Goal: Communication & Community: Answer question/provide support

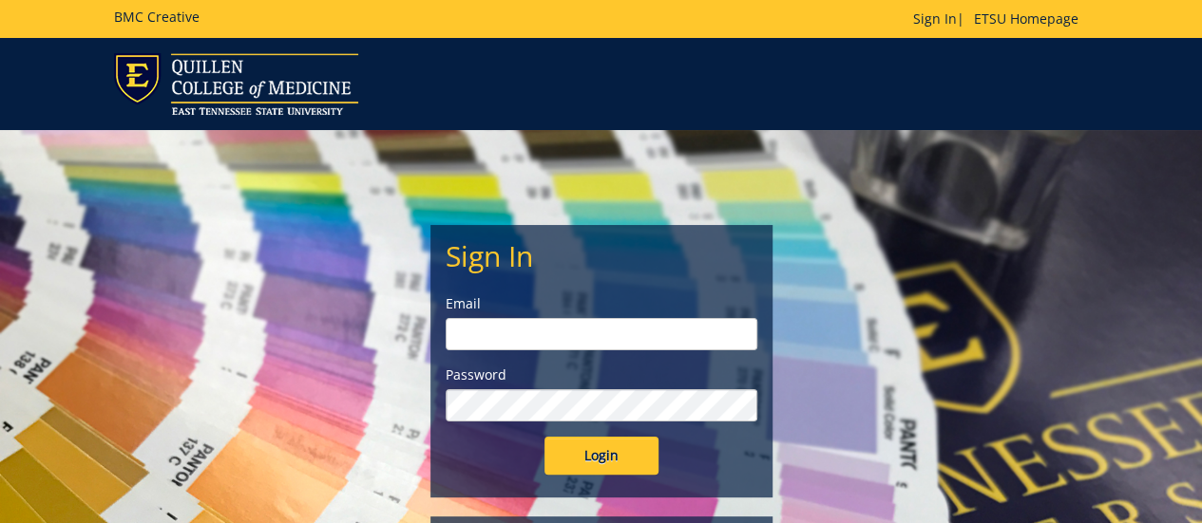
type input "[EMAIL_ADDRESS][DOMAIN_NAME]"
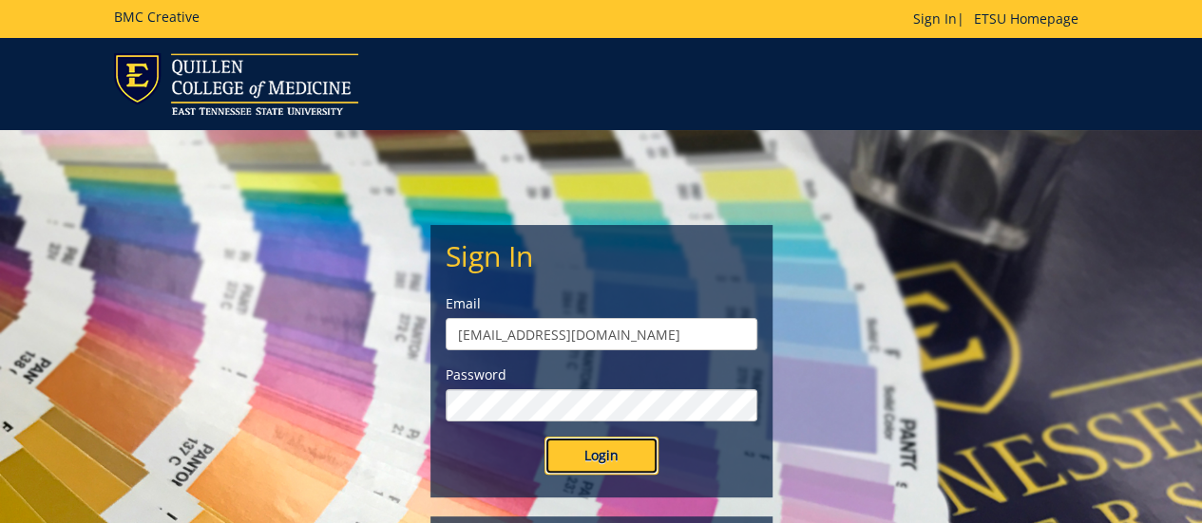
click at [606, 456] on input "Login" at bounding box center [601, 456] width 114 height 38
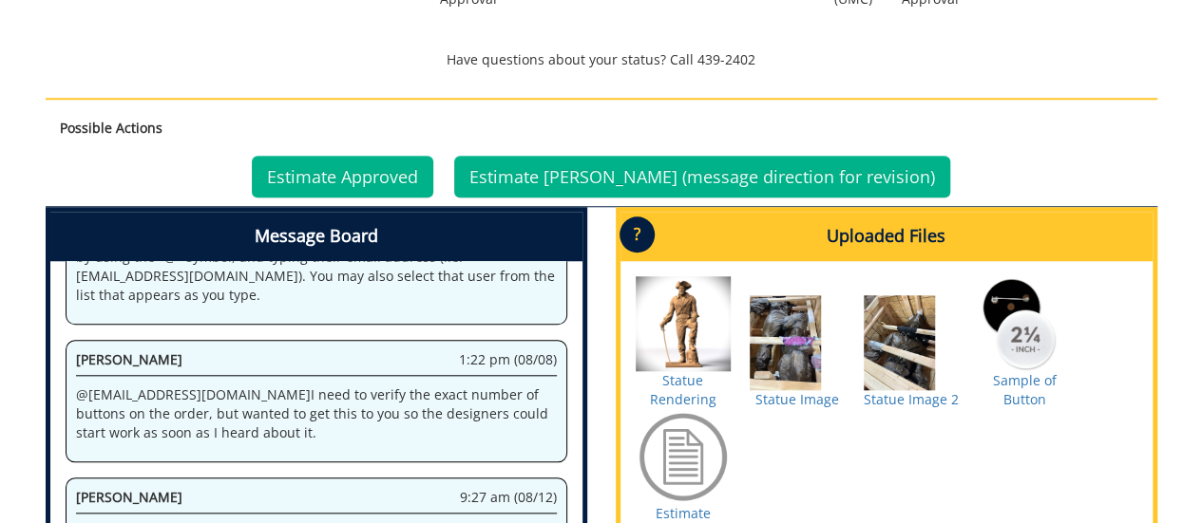
scroll to position [950, 0]
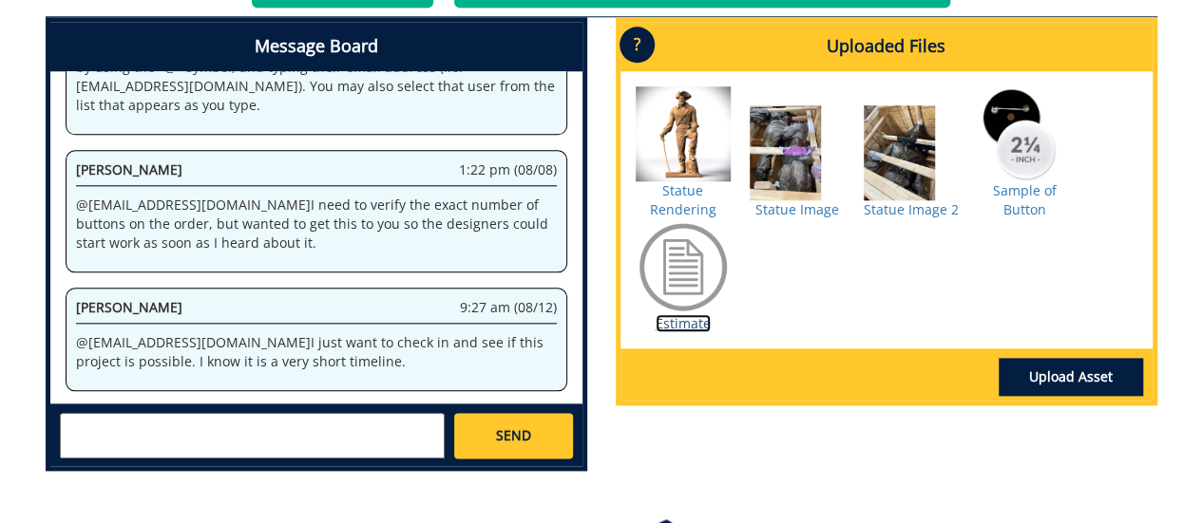
click at [679, 322] on link "Estimate" at bounding box center [683, 323] width 55 height 18
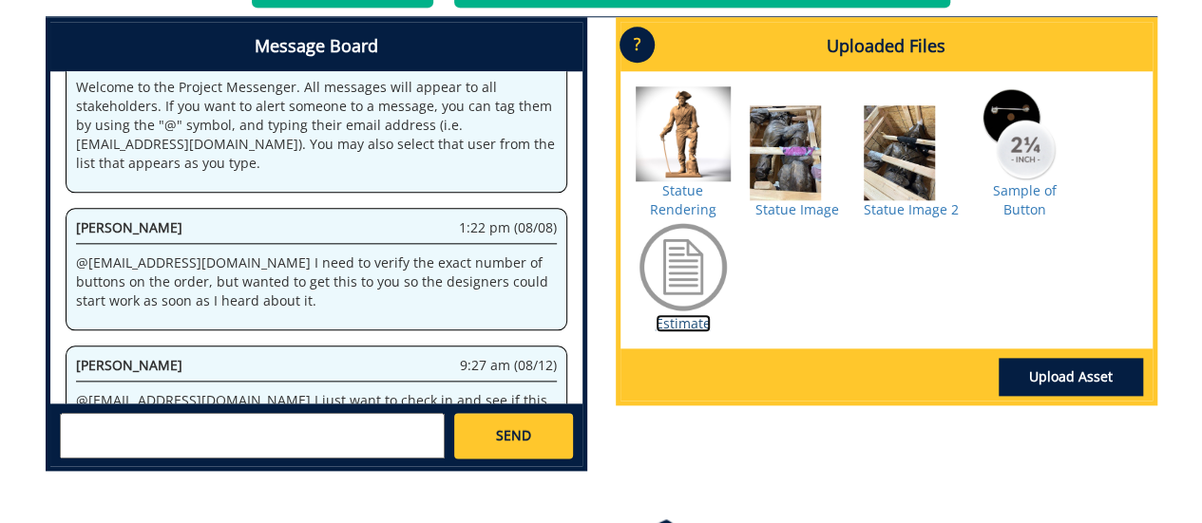
scroll to position [8419, 0]
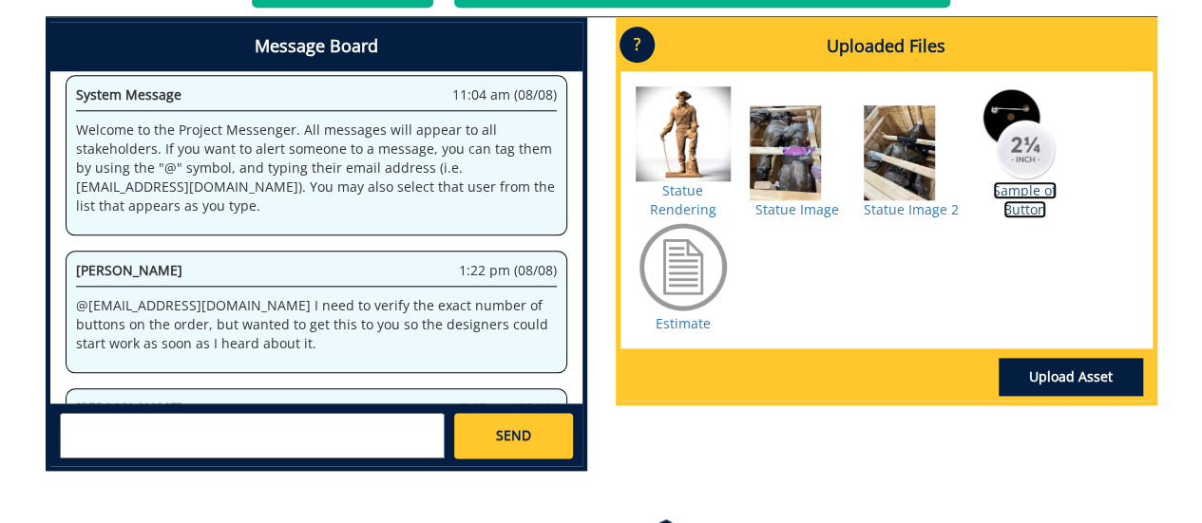
click at [1026, 198] on link "Sample of Button" at bounding box center [1025, 199] width 64 height 37
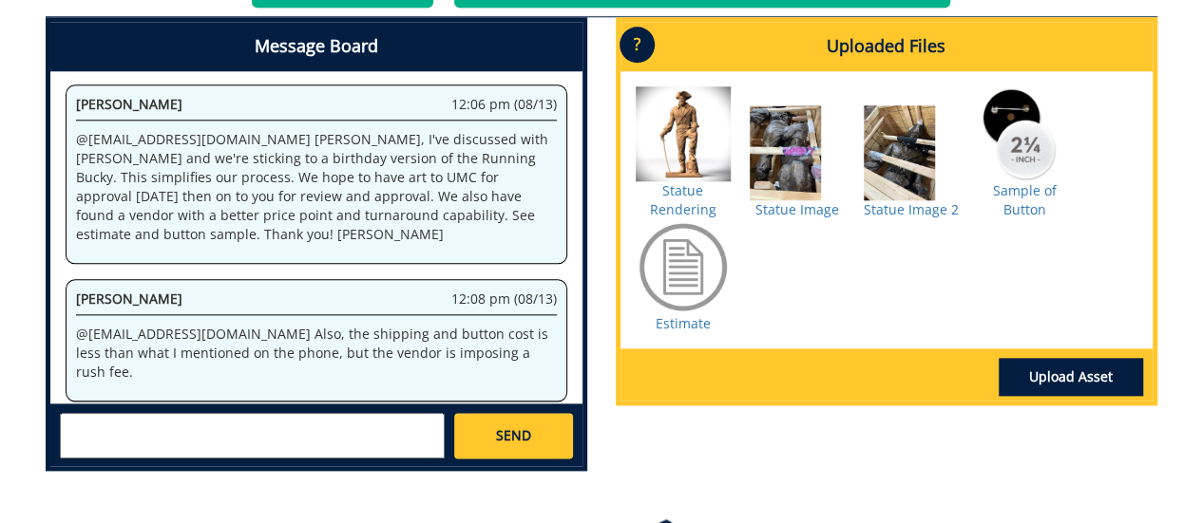
scroll to position [15640, 0]
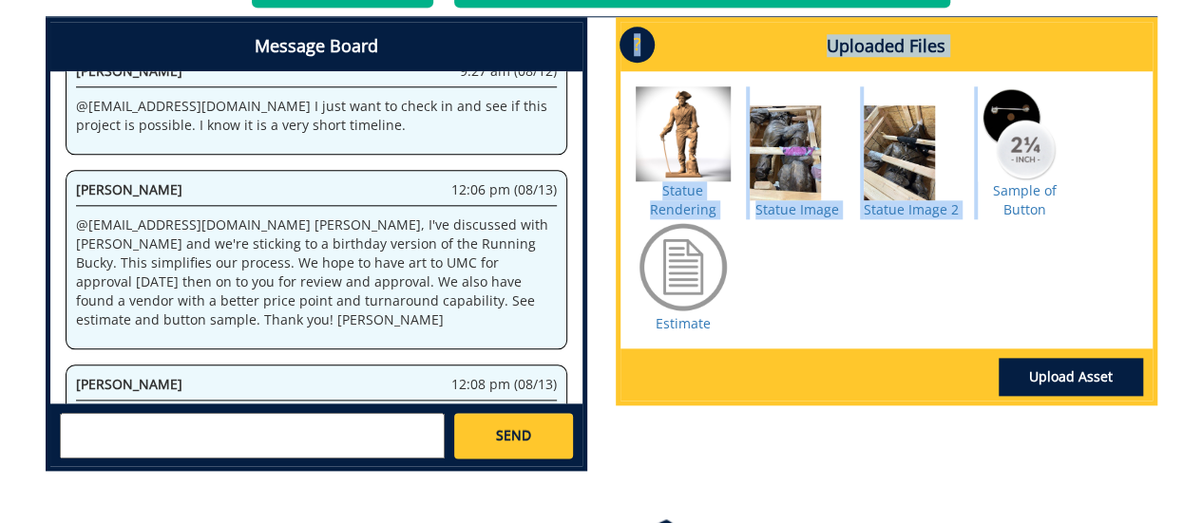
drag, startPoint x: 1022, startPoint y: 155, endPoint x: 137, endPoint y: 319, distance: 900.6
click at [1028, 211] on link "Sample of Button" at bounding box center [1025, 199] width 64 height 37
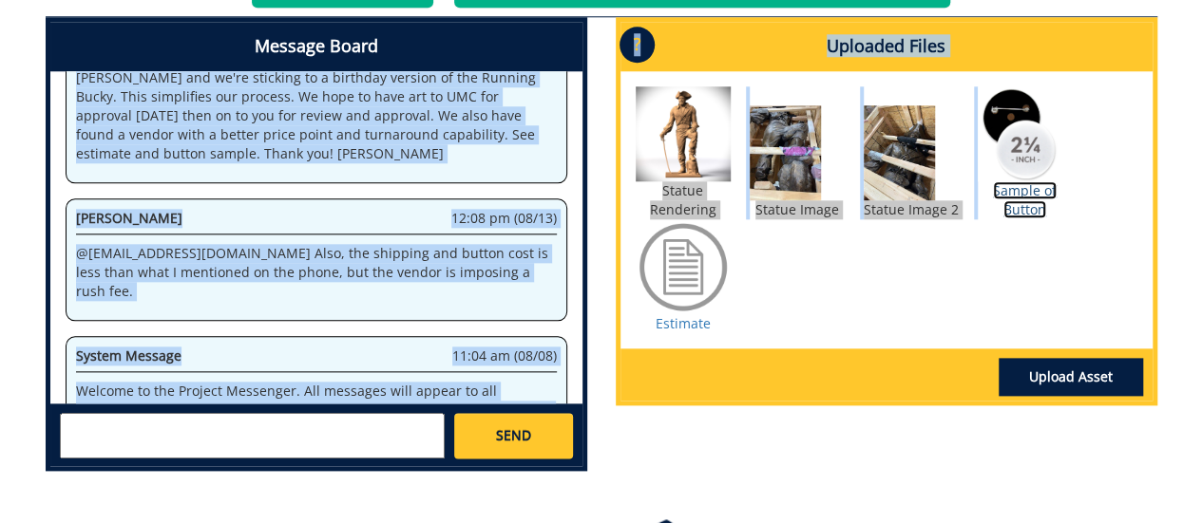
scroll to position [27193, 0]
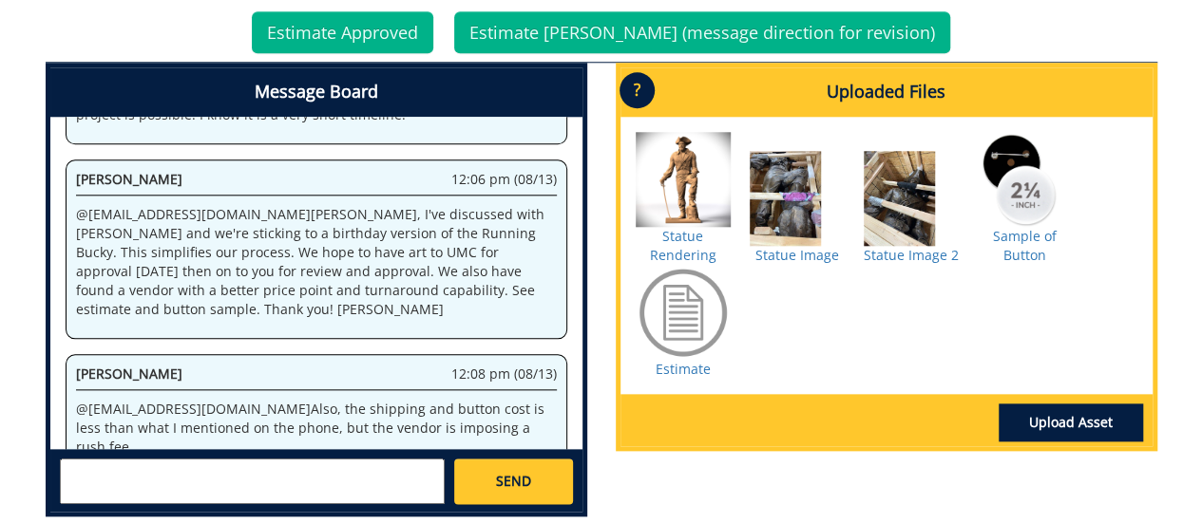
scroll to position [999, 0]
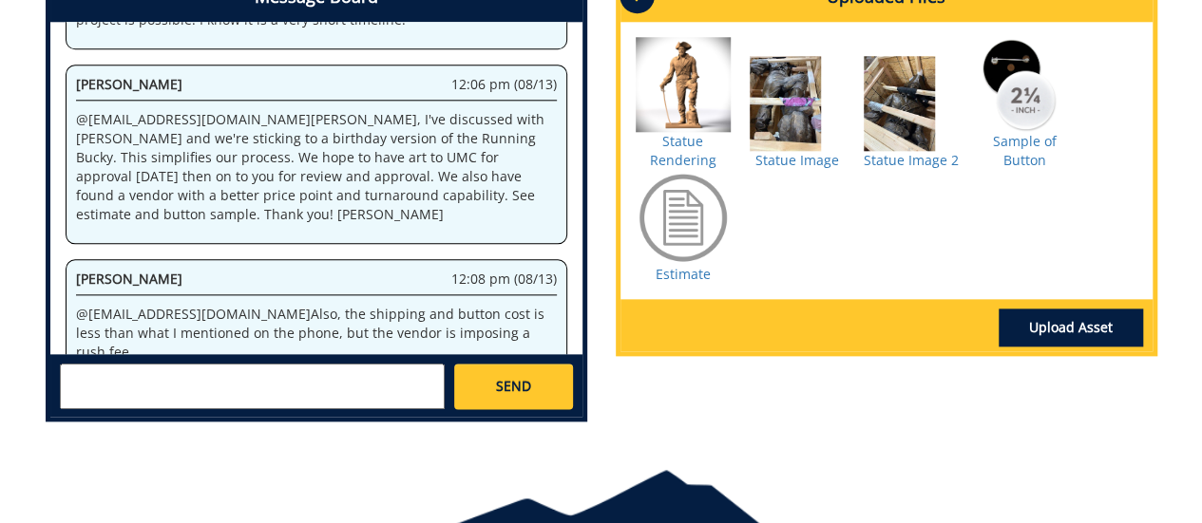
click at [112, 389] on textarea at bounding box center [252, 387] width 385 height 46
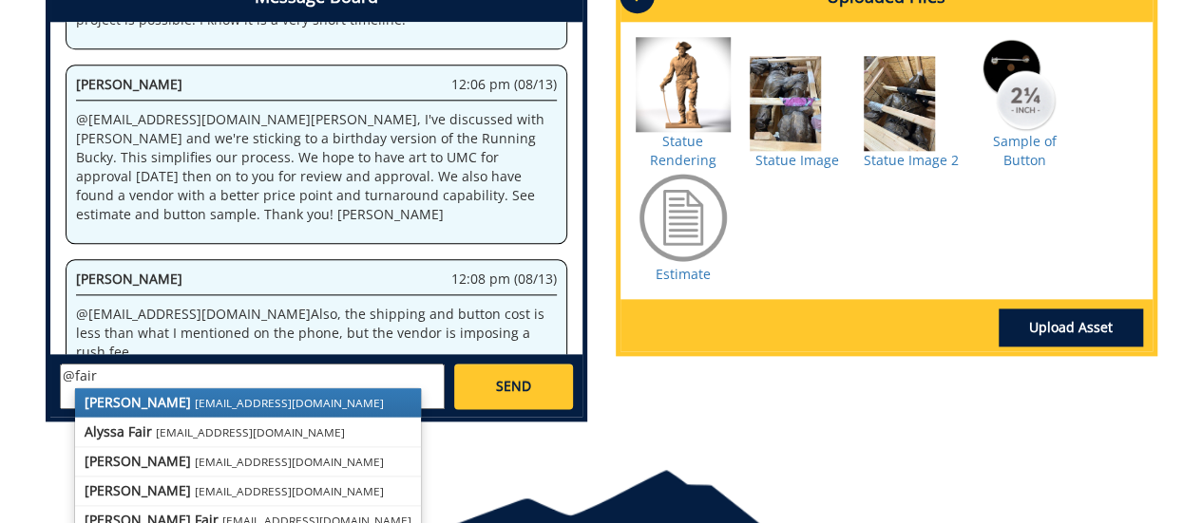
click at [239, 392] on link "[PERSON_NAME] [EMAIL_ADDRESS][DOMAIN_NAME]" at bounding box center [248, 403] width 346 height 29
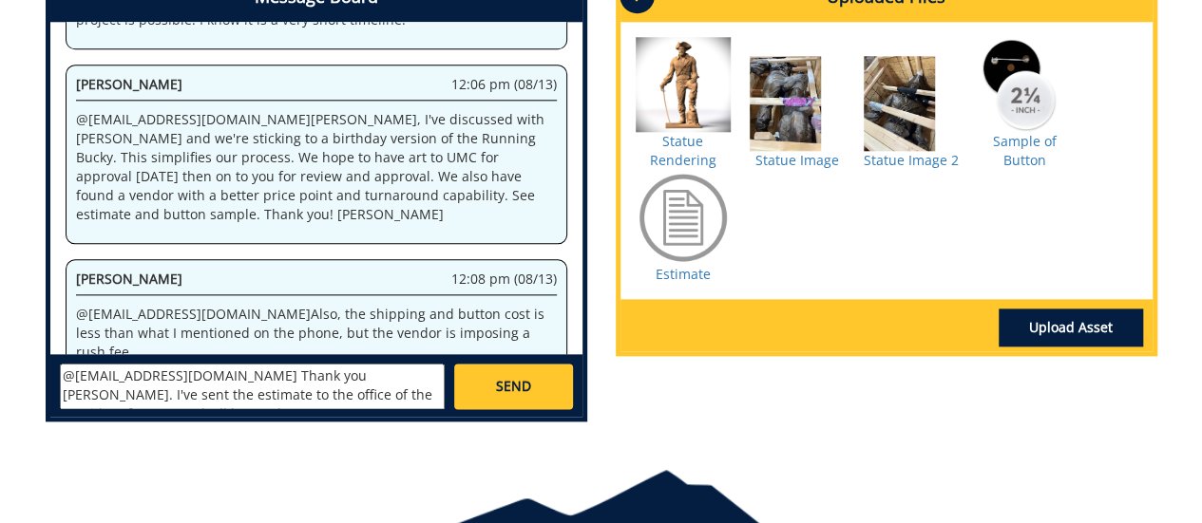
scroll to position [13, 0]
type textarea "@[EMAIL_ADDRESS][DOMAIN_NAME] Thank you [PERSON_NAME]. I've sent the estimate t…"
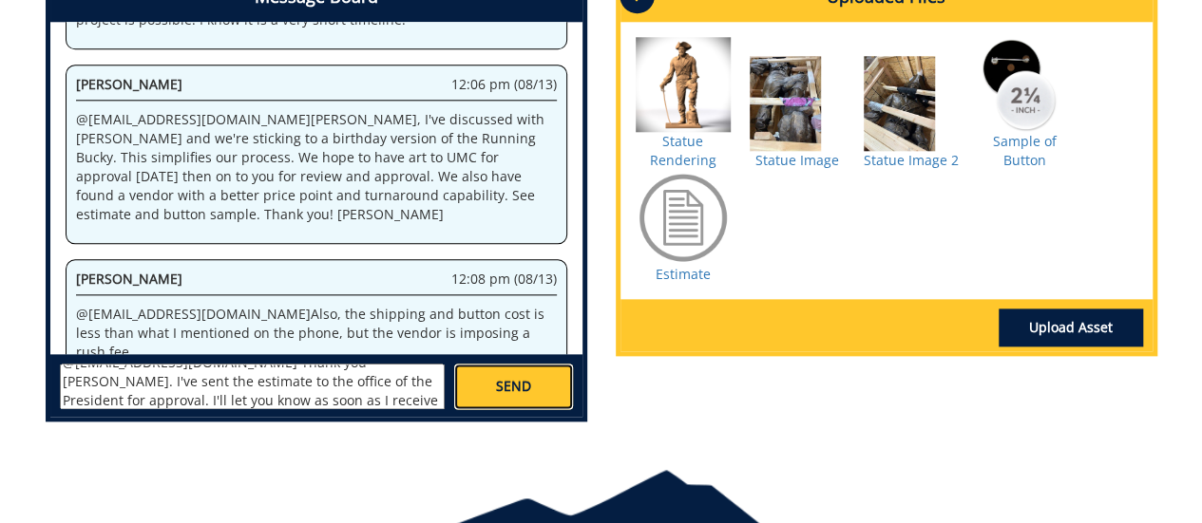
click at [507, 388] on span "SEND" at bounding box center [513, 386] width 35 height 19
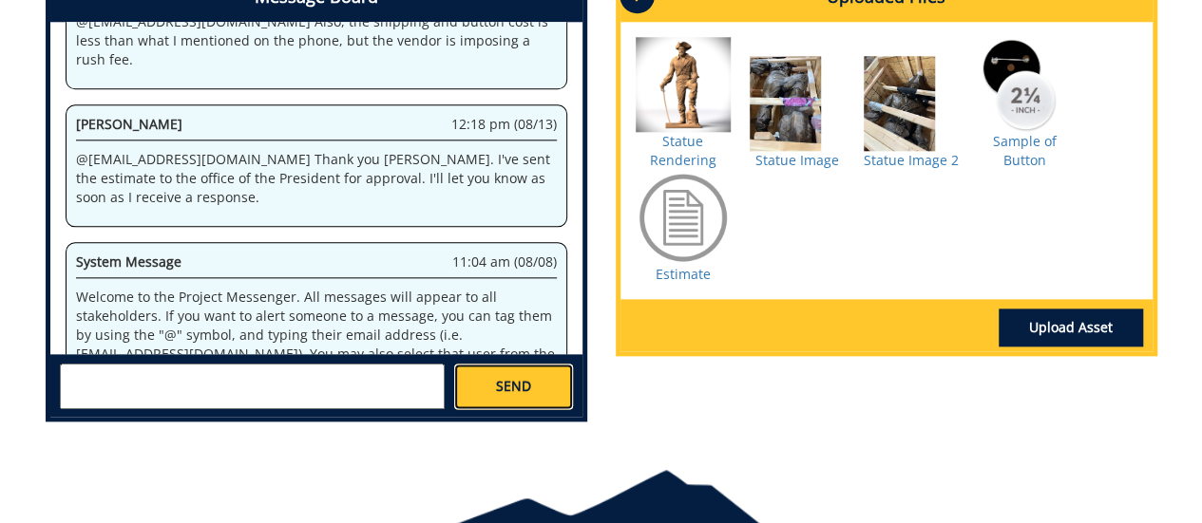
scroll to position [714, 0]
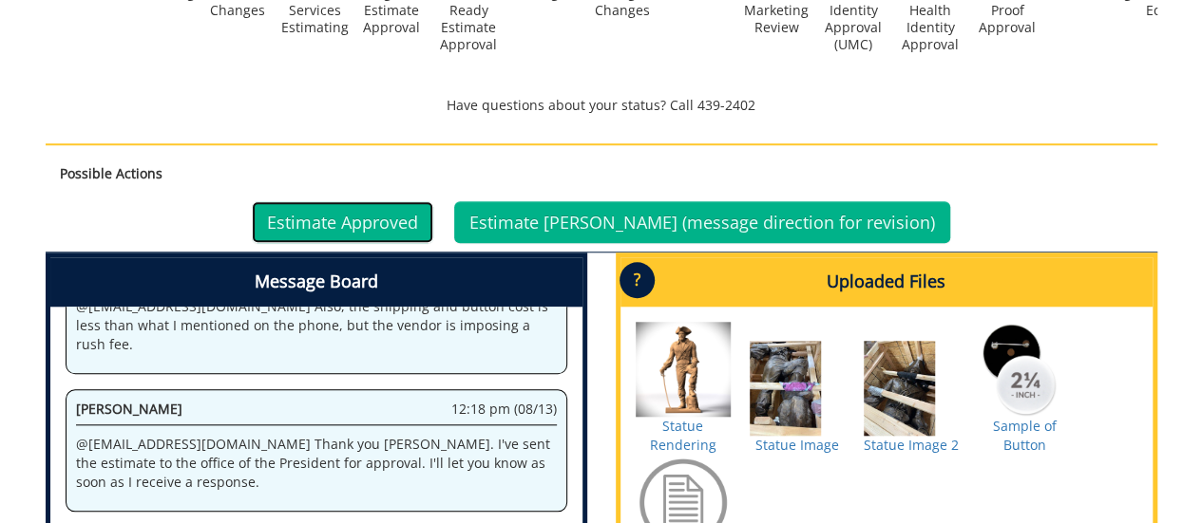
click at [382, 217] on link "Estimate Approved" at bounding box center [342, 222] width 181 height 42
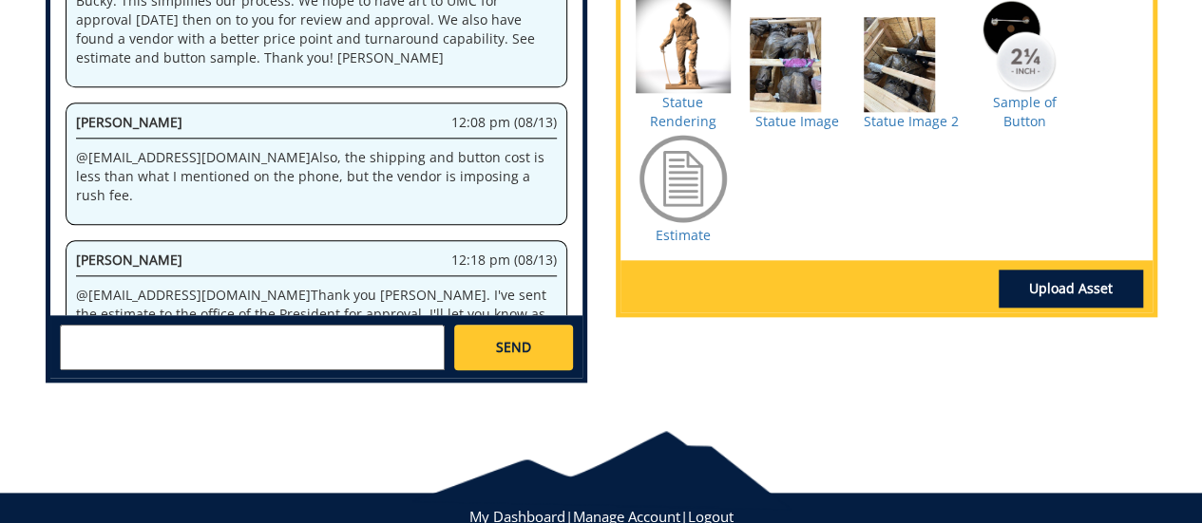
scroll to position [1007, 0]
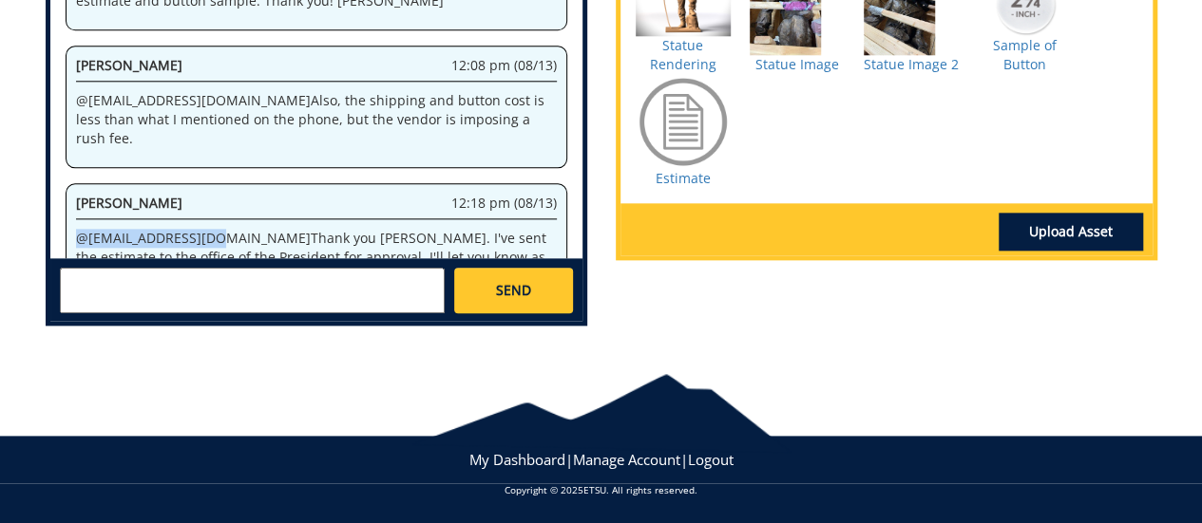
drag, startPoint x: 201, startPoint y: 191, endPoint x: 65, endPoint y: 195, distance: 136.9
click at [66, 195] on div "[PERSON_NAME] 12:18 pm (08/13) @ [EMAIL_ADDRESS][DOMAIN_NAME] Thank you [PERSON…" at bounding box center [317, 244] width 502 height 123
copy p "@ [EMAIL_ADDRESS][DOMAIN_NAME]"
click at [253, 280] on textarea at bounding box center [252, 291] width 385 height 46
paste textarea "@[EMAIL_ADDRESS][DOMAIN_NAME]"
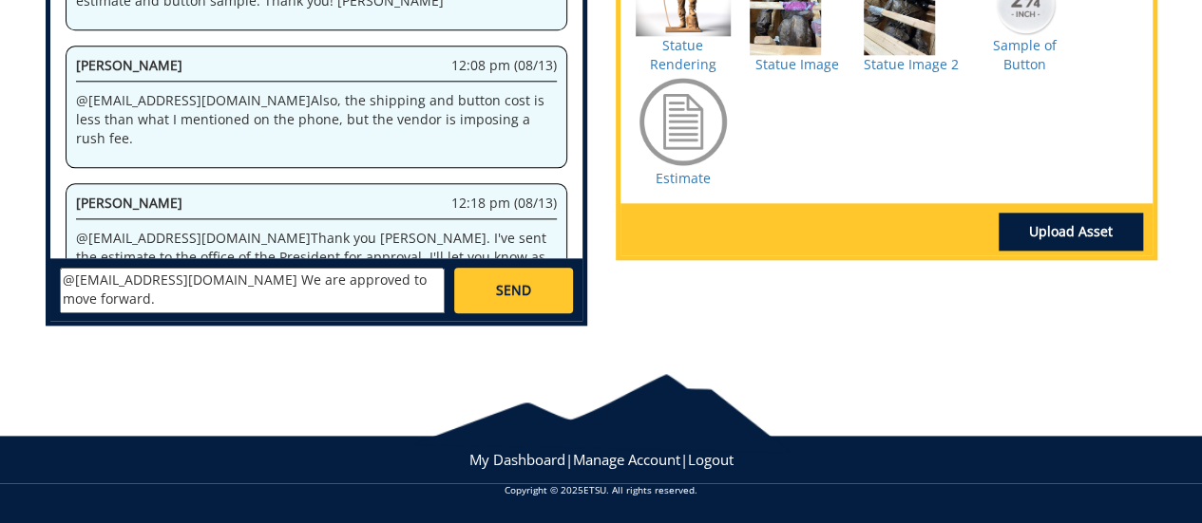
type textarea "@[EMAIL_ADDRESS][DOMAIN_NAME] We are approved to move forward."
click at [519, 292] on span "SEND" at bounding box center [513, 290] width 35 height 19
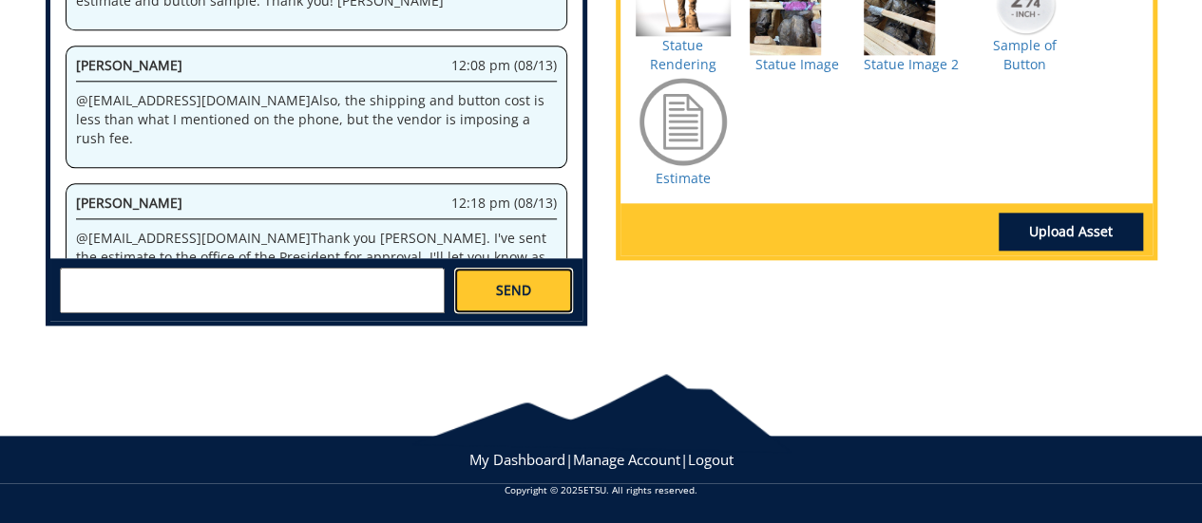
scroll to position [621, 0]
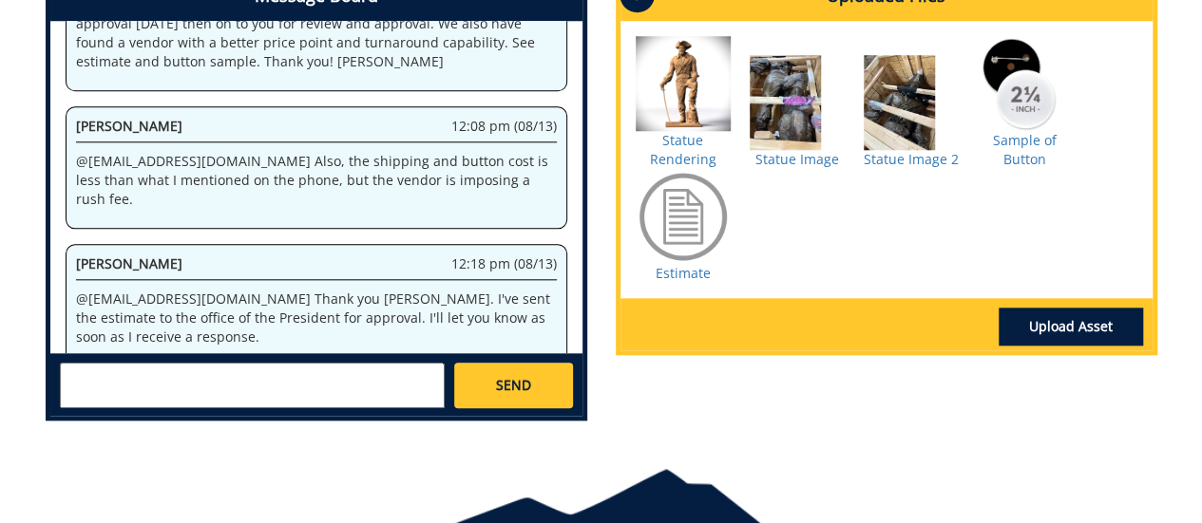
scroll to position [62573, 0]
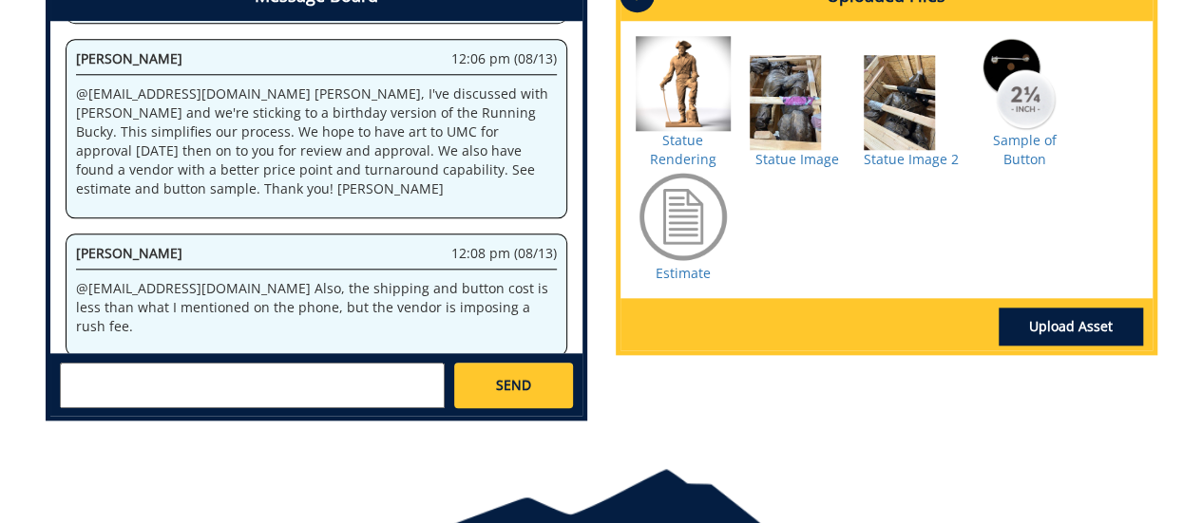
click at [162, 382] on textarea at bounding box center [252, 386] width 385 height 46
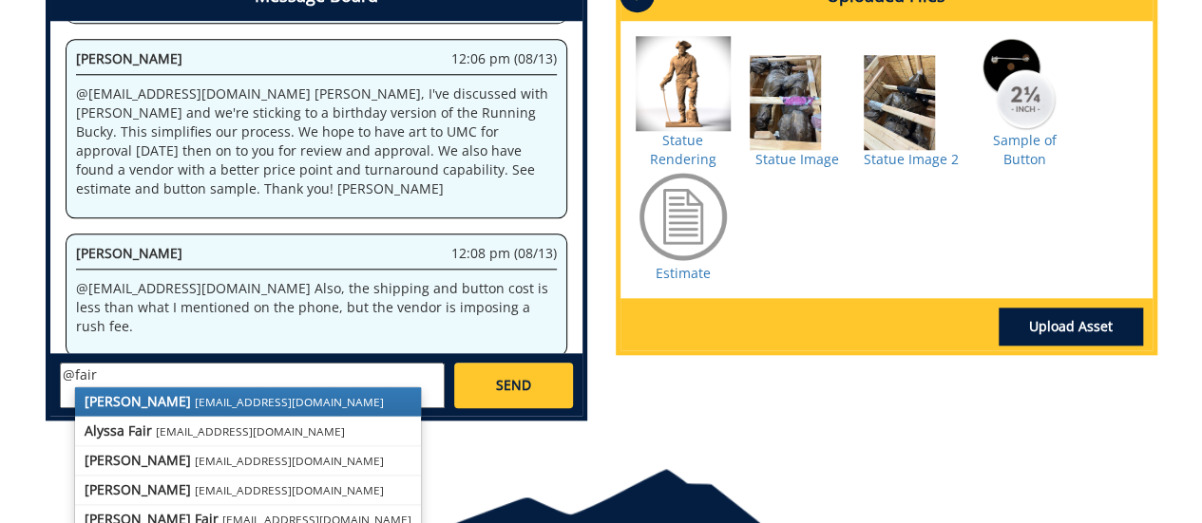
click at [245, 403] on link "[PERSON_NAME] [EMAIL_ADDRESS][DOMAIN_NAME]" at bounding box center [248, 402] width 346 height 29
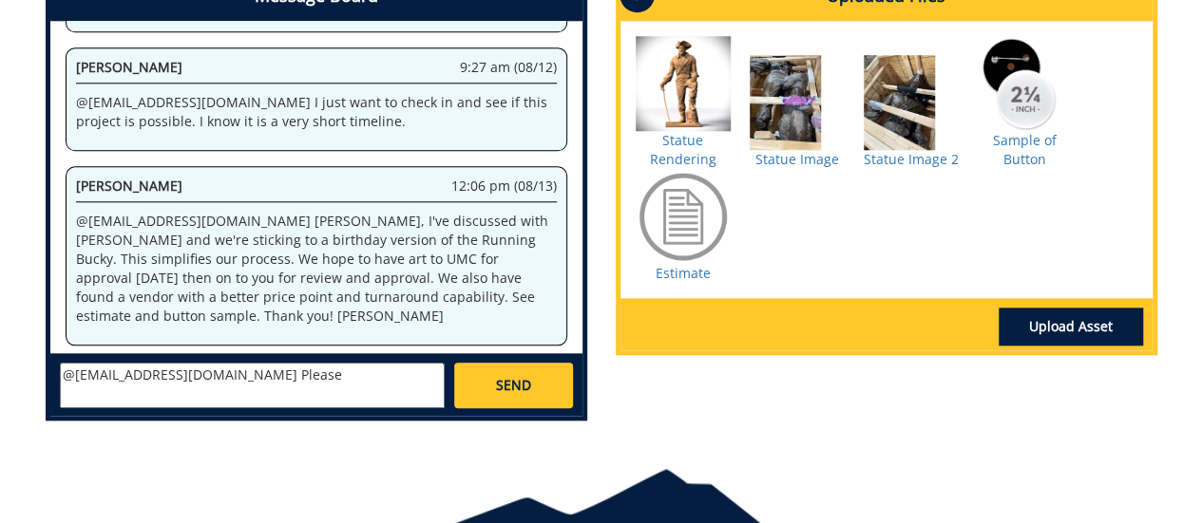
scroll to position [66327, 0]
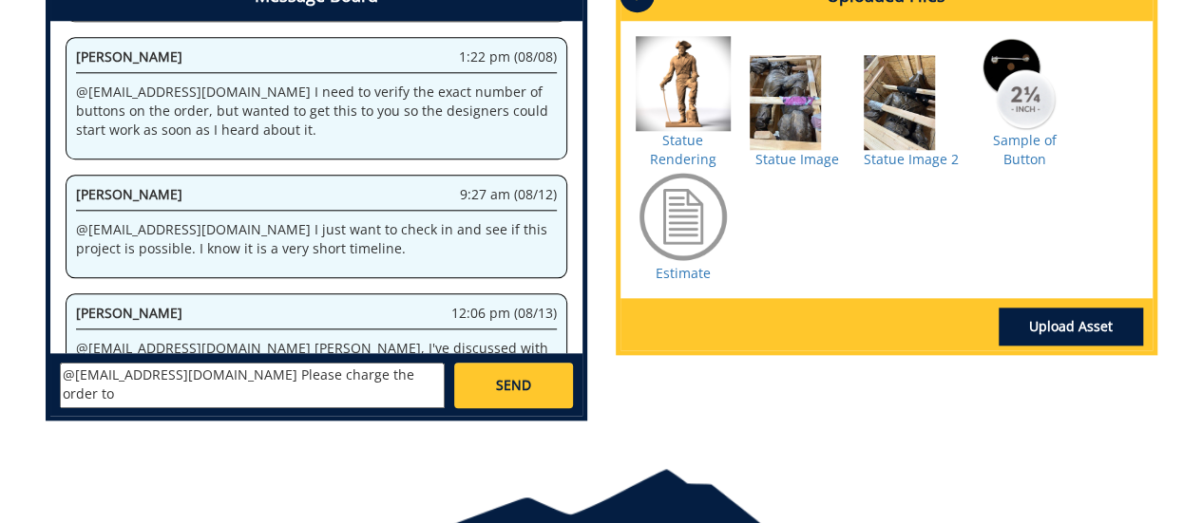
paste textarea "10-10000-100000-100-74599-450-999-999-999 (old number E14010 – General Institut…"
type textarea "@[EMAIL_ADDRESS][DOMAIN_NAME] Please charge the order to 10-10000-100000-100-74…"
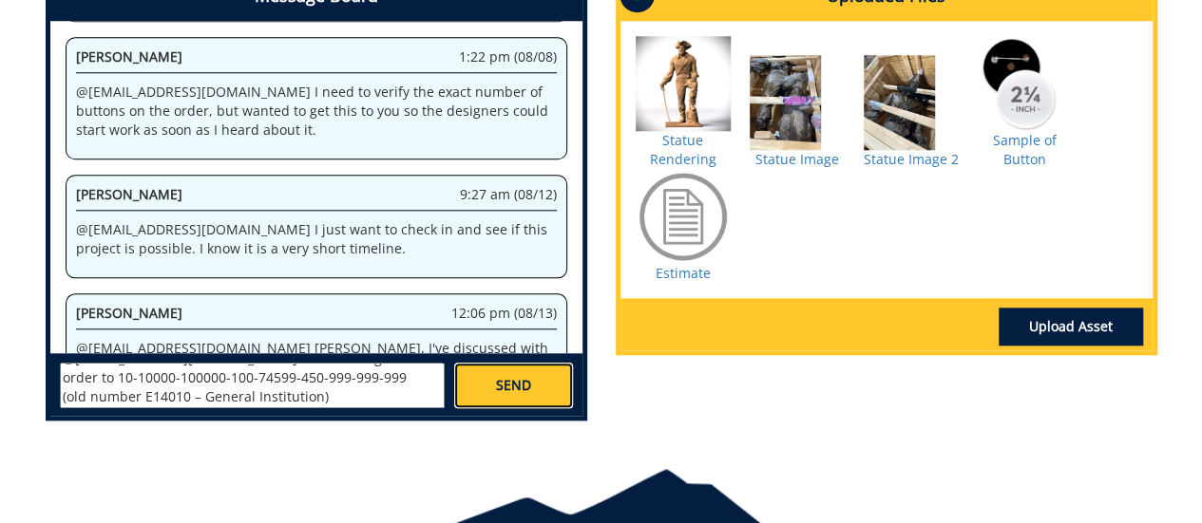
click at [539, 380] on link "SEND" at bounding box center [513, 386] width 118 height 46
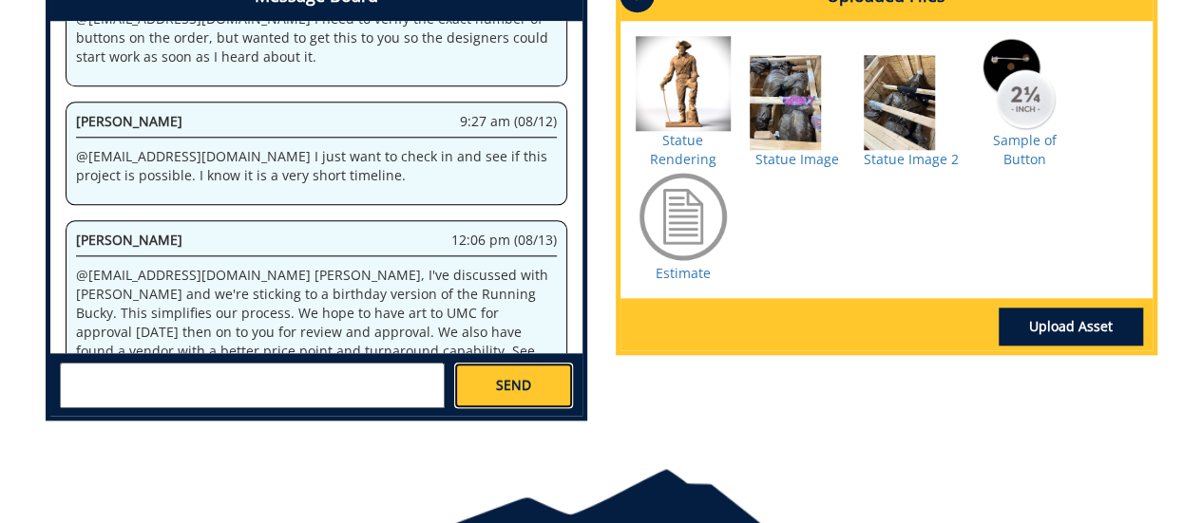
scroll to position [90626, 0]
